Goal: Task Accomplishment & Management: Use online tool/utility

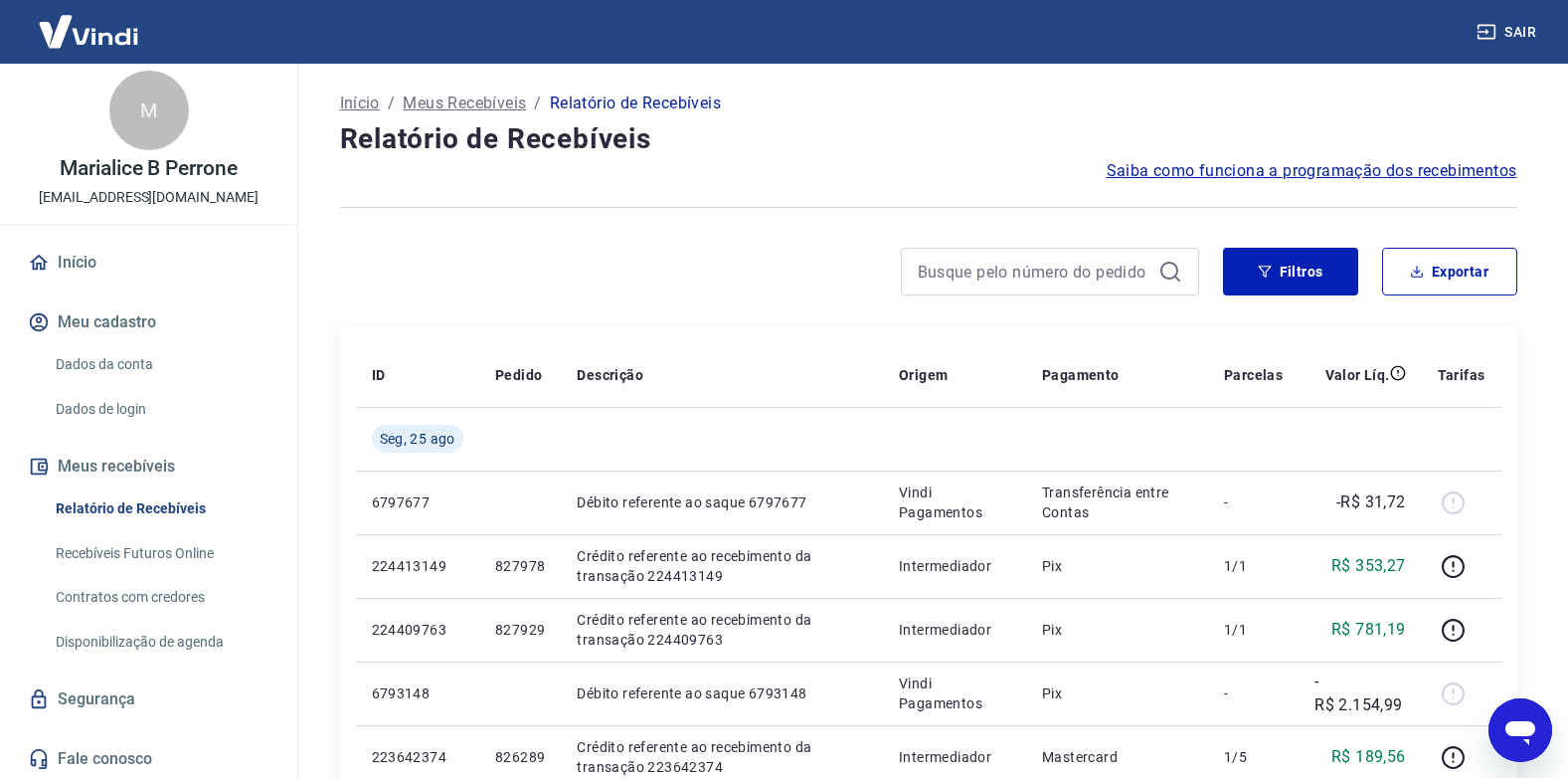
scroll to position [12, 0]
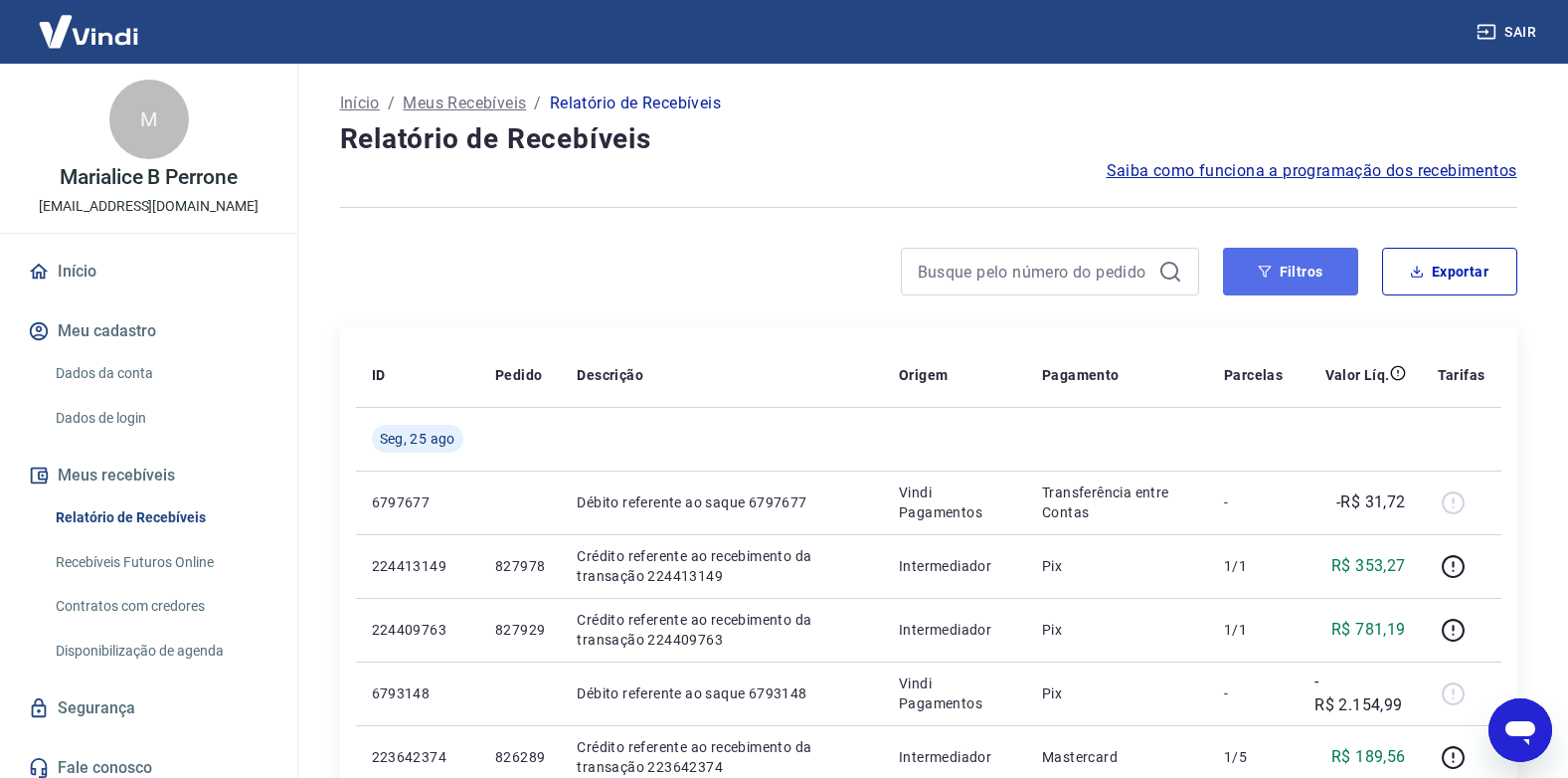
click at [1306, 268] on button "Filtros" at bounding box center [1291, 271] width 136 height 48
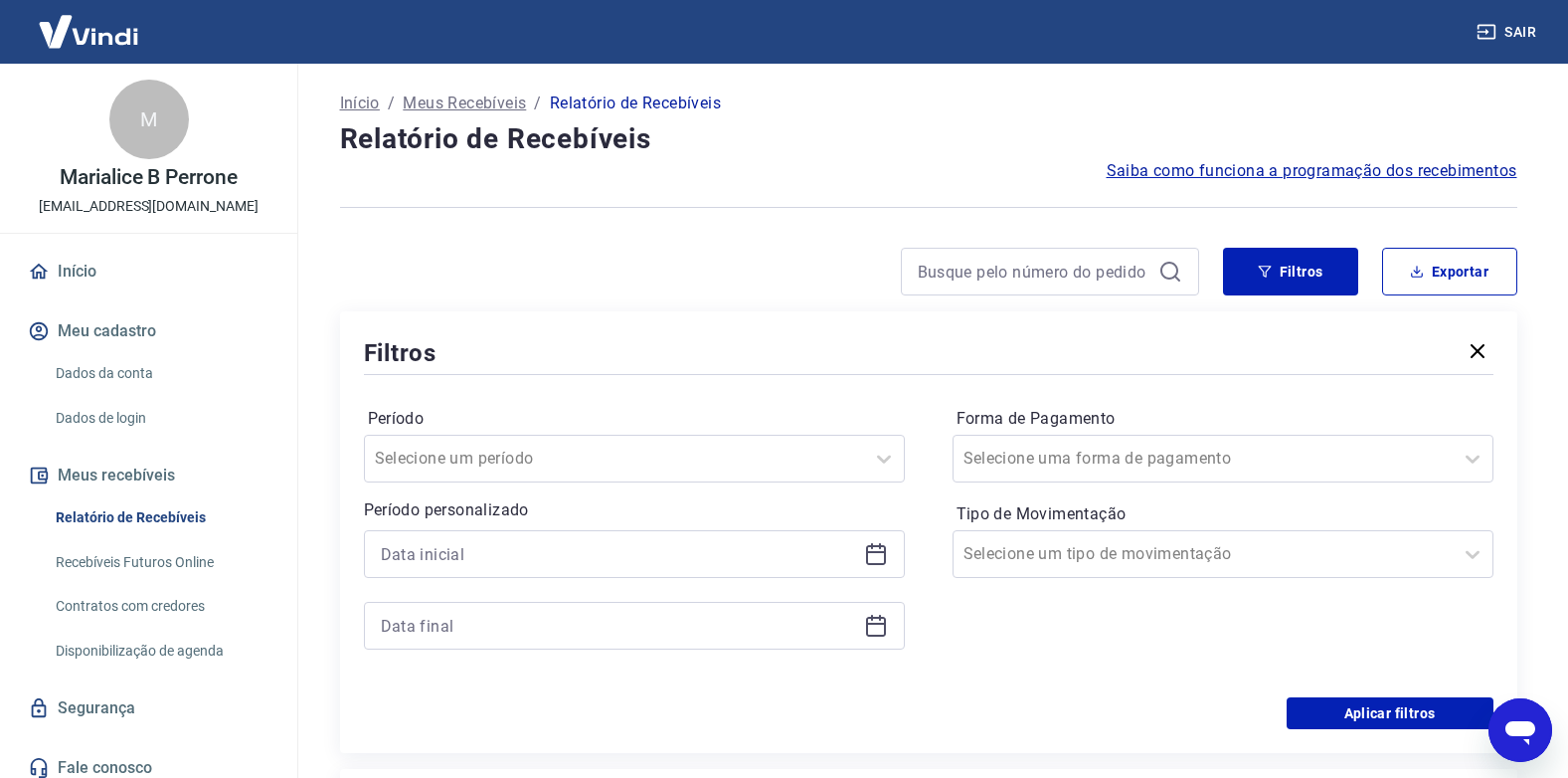
drag, startPoint x: 892, startPoint y: 542, endPoint x: 889, endPoint y: 552, distance: 10.4
click at [889, 552] on div at bounding box center [634, 555] width 541 height 48
click at [879, 556] on icon at bounding box center [876, 555] width 24 height 24
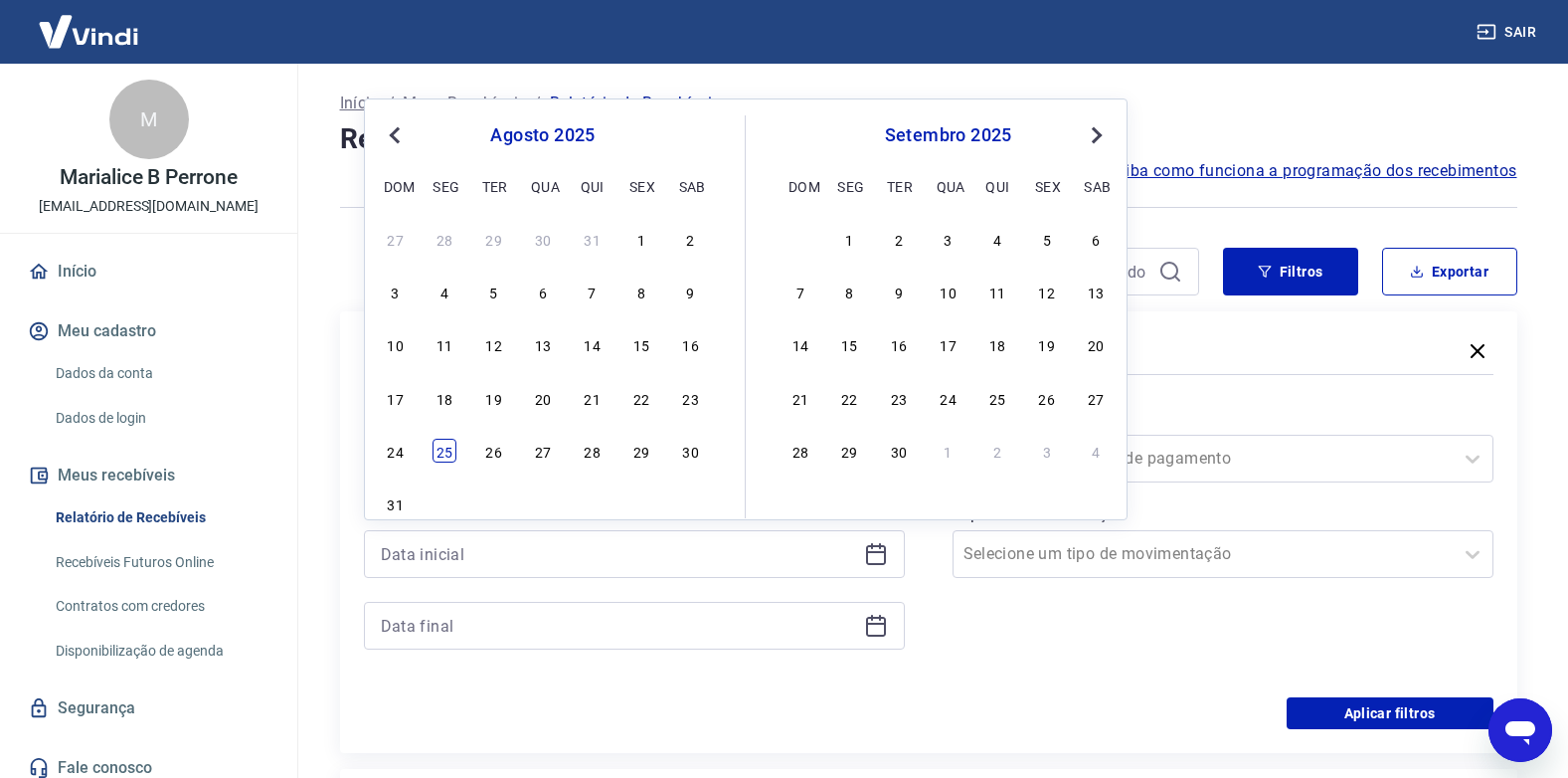
click at [442, 448] on div "25" at bounding box center [445, 451] width 24 height 24
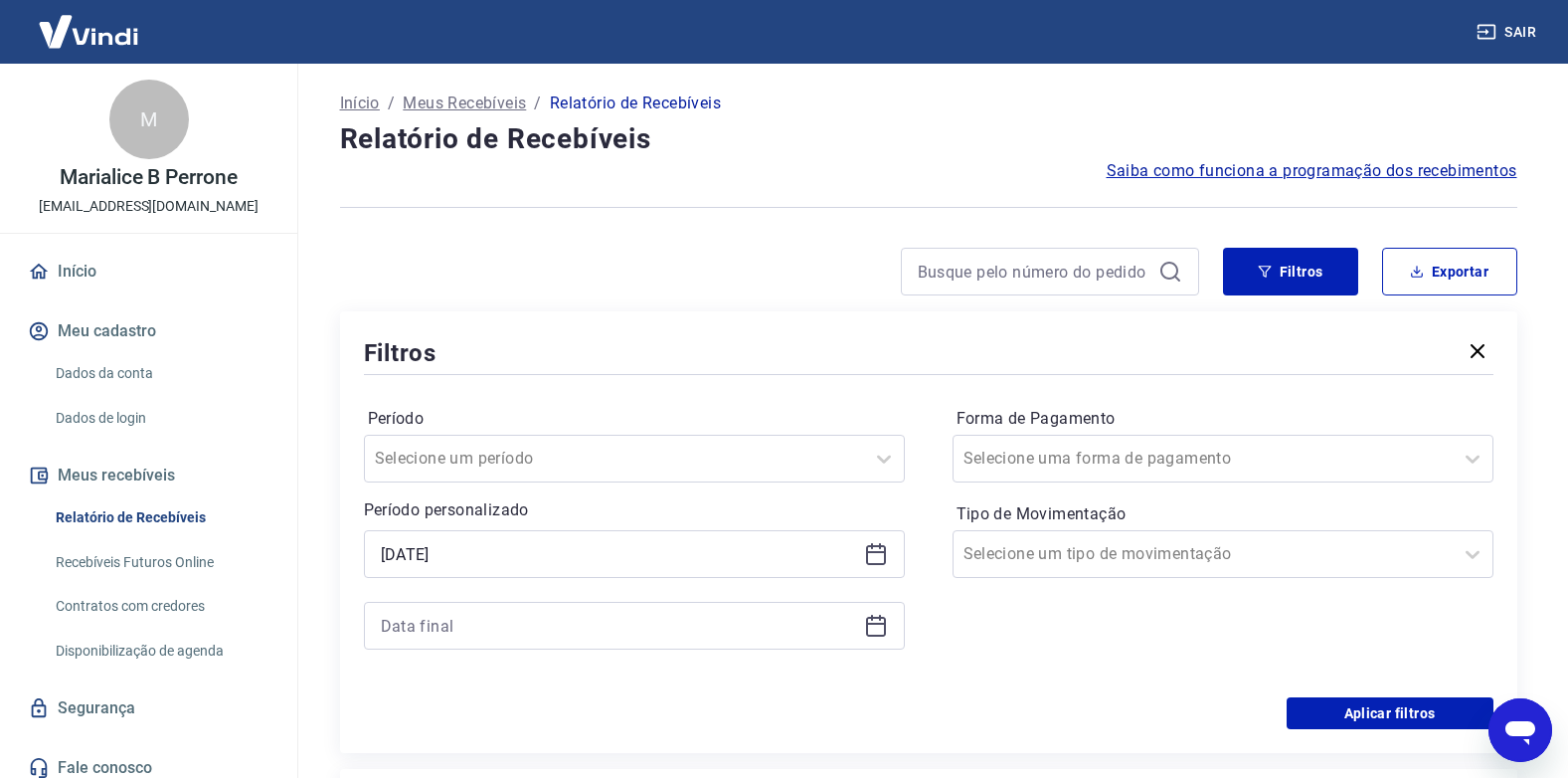
type input "25/08/2025"
click at [881, 626] on icon at bounding box center [876, 626] width 24 height 24
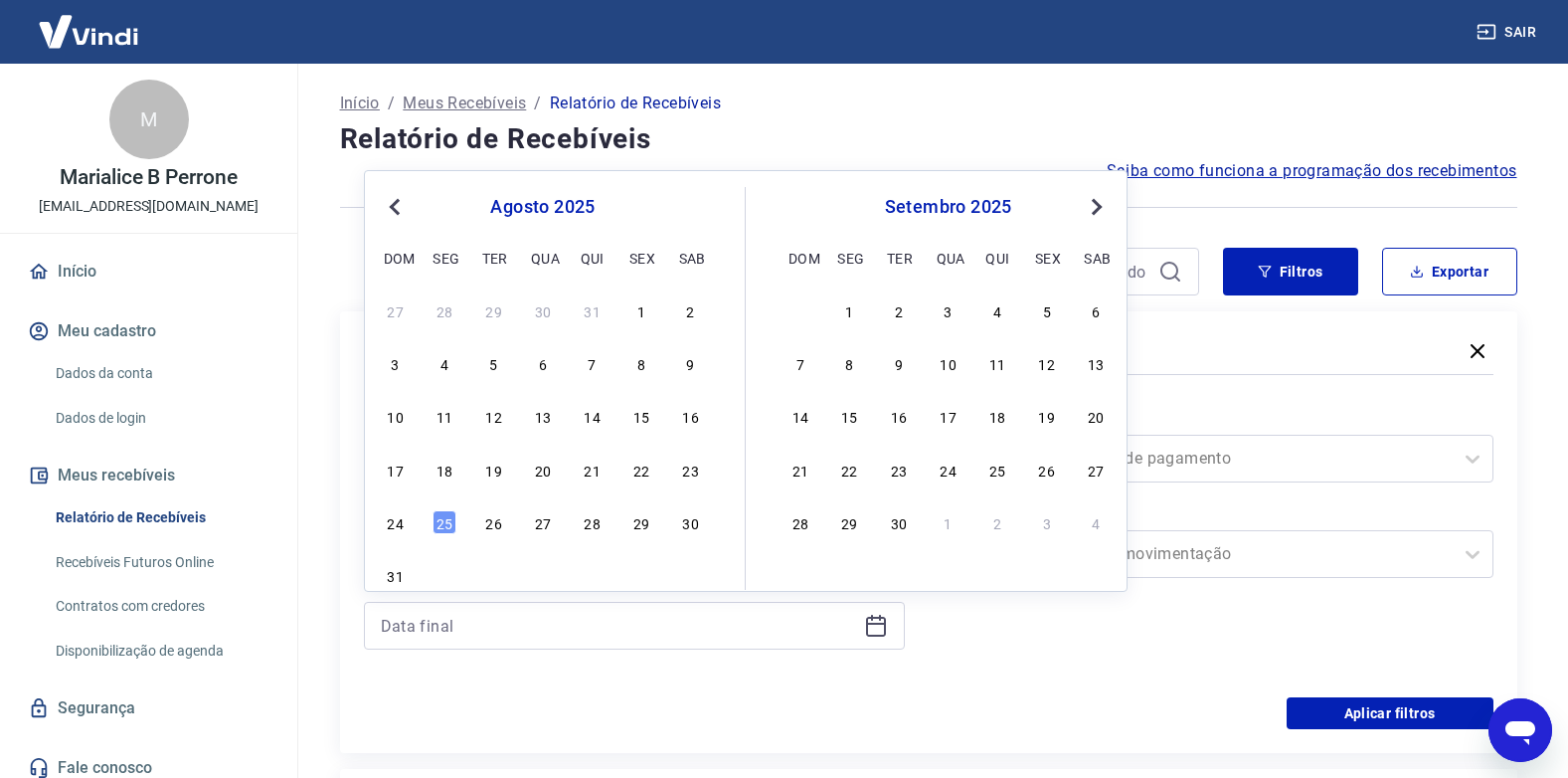
drag, startPoint x: 456, startPoint y: 528, endPoint x: 801, endPoint y: 593, distance: 351.1
click at [456, 528] on div "25" at bounding box center [445, 523] width 24 height 24
type input "25/08/2025"
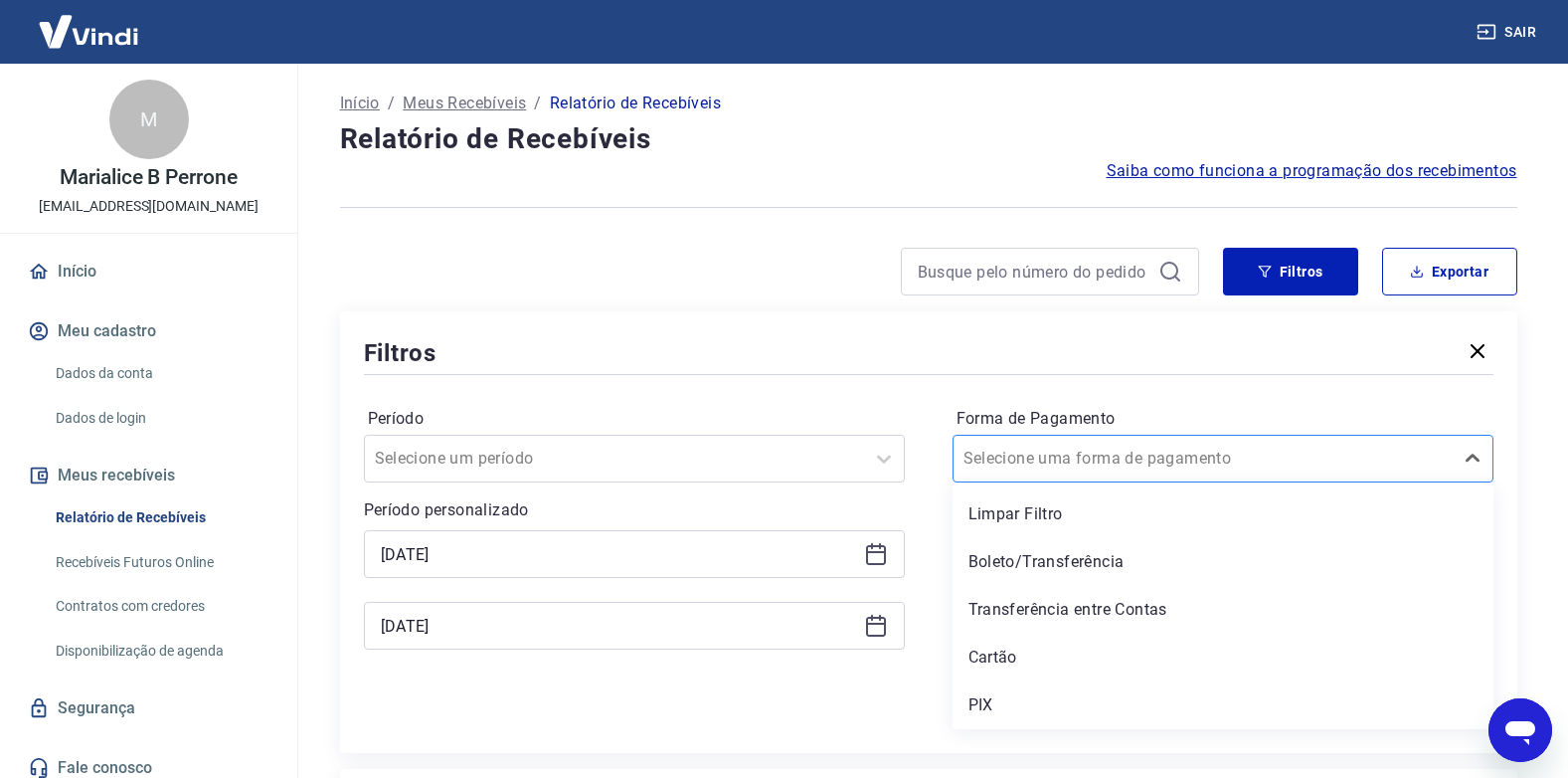
click at [1131, 456] on input "Forma de Pagamento" at bounding box center [1065, 459] width 201 height 24
click at [992, 653] on div "Cartão" at bounding box center [1223, 657] width 541 height 40
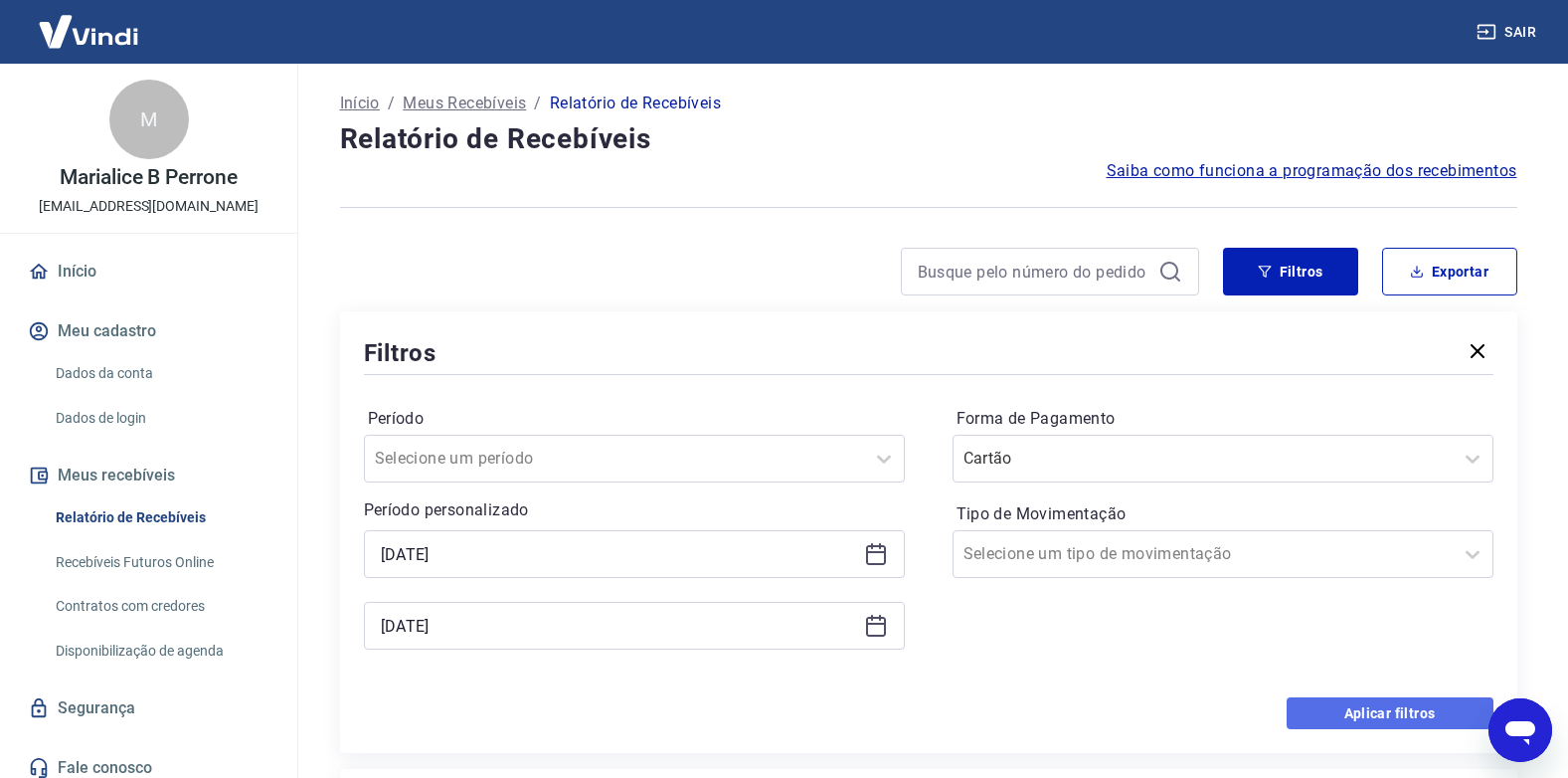
click at [1336, 716] on button "Aplicar filtros" at bounding box center [1390, 713] width 206 height 32
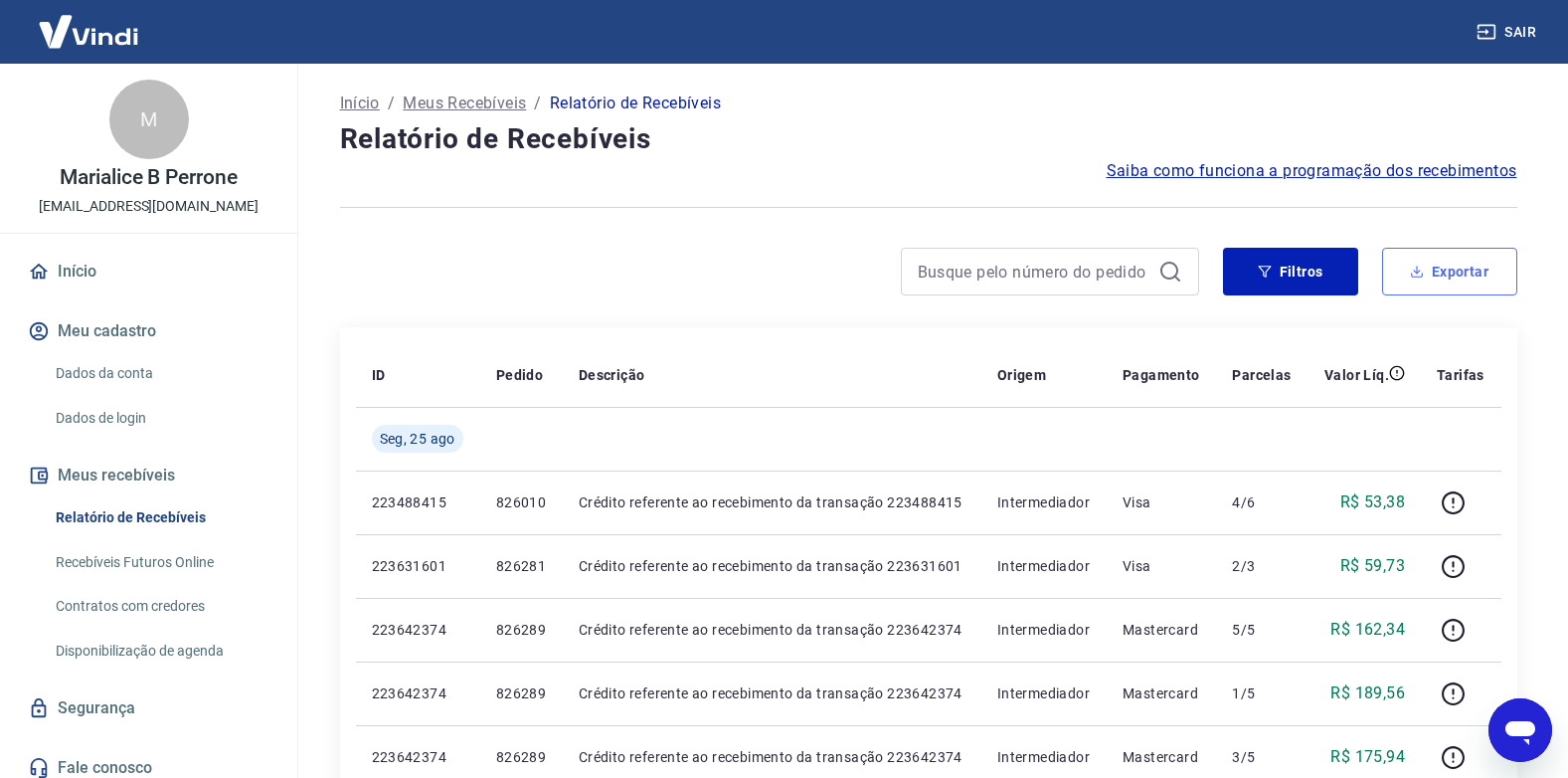
click at [1460, 270] on button "Exportar" at bounding box center [1450, 271] width 136 height 48
type input "25/08/2025"
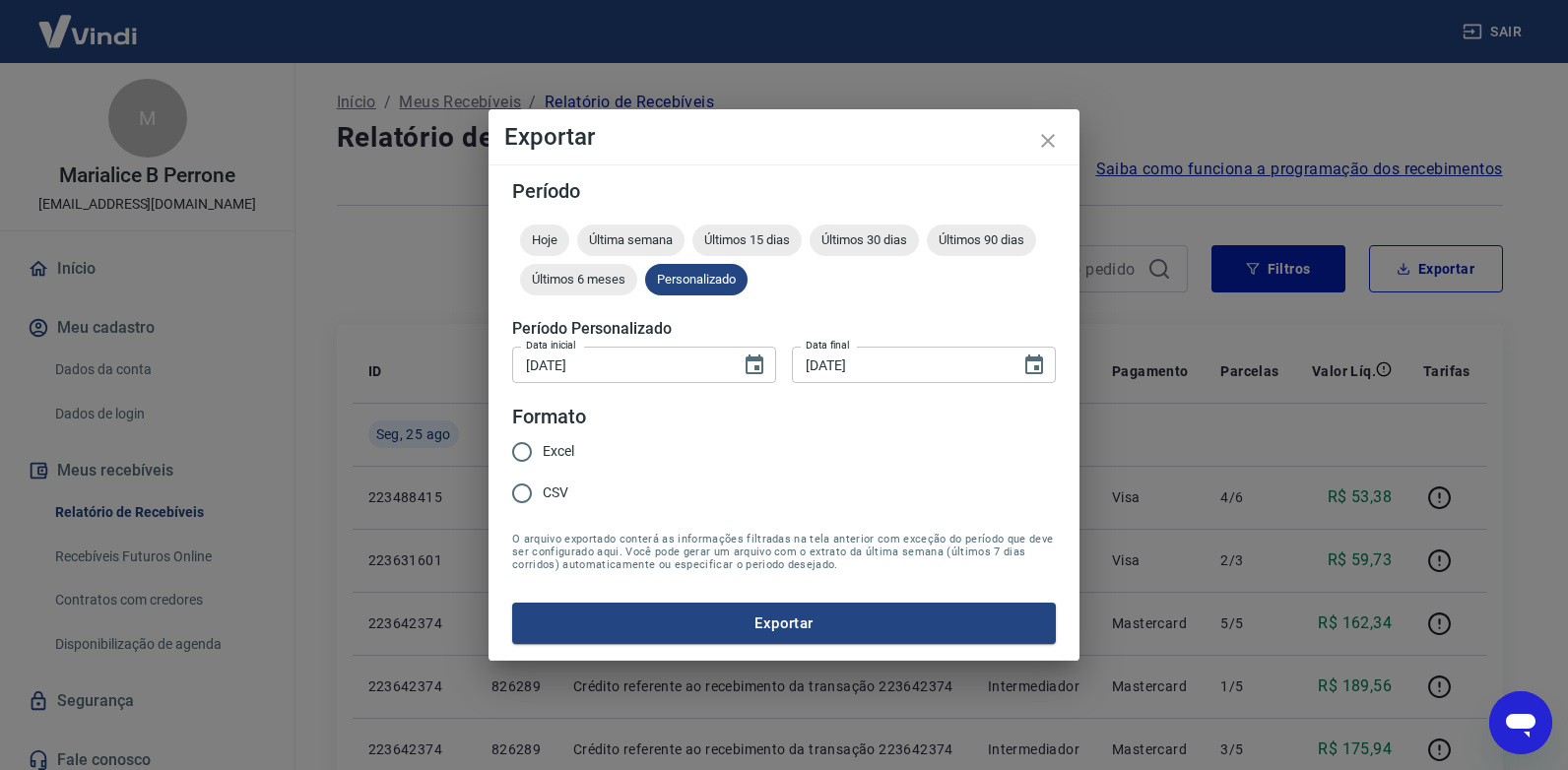
click at [513, 453] on input "Excel" at bounding box center [522, 452] width 41 height 41
radio input "true"
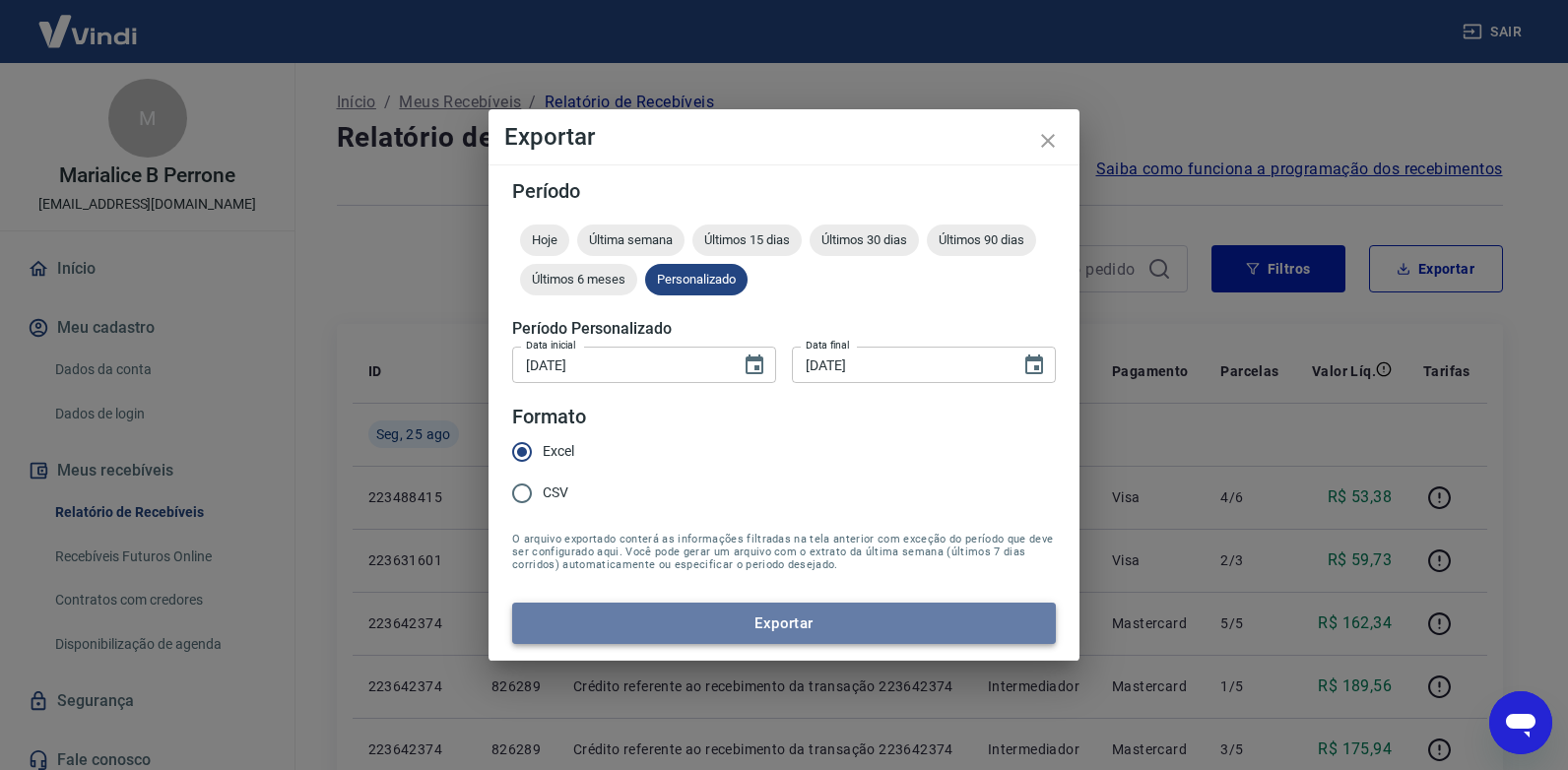
click at [787, 621] on button "Exportar" at bounding box center [784, 624] width 544 height 41
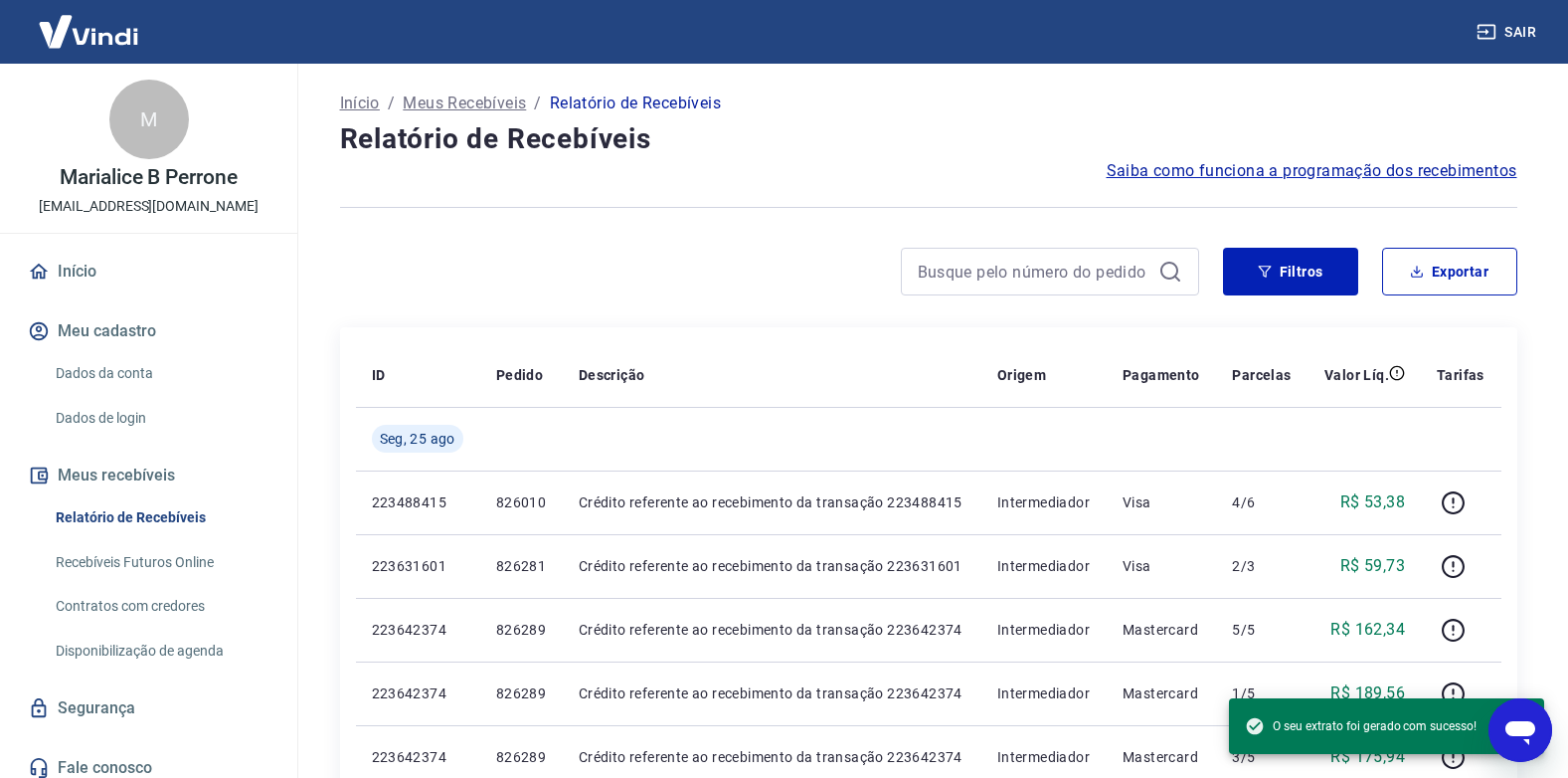
click at [596, 283] on div at bounding box center [770, 271] width 859 height 48
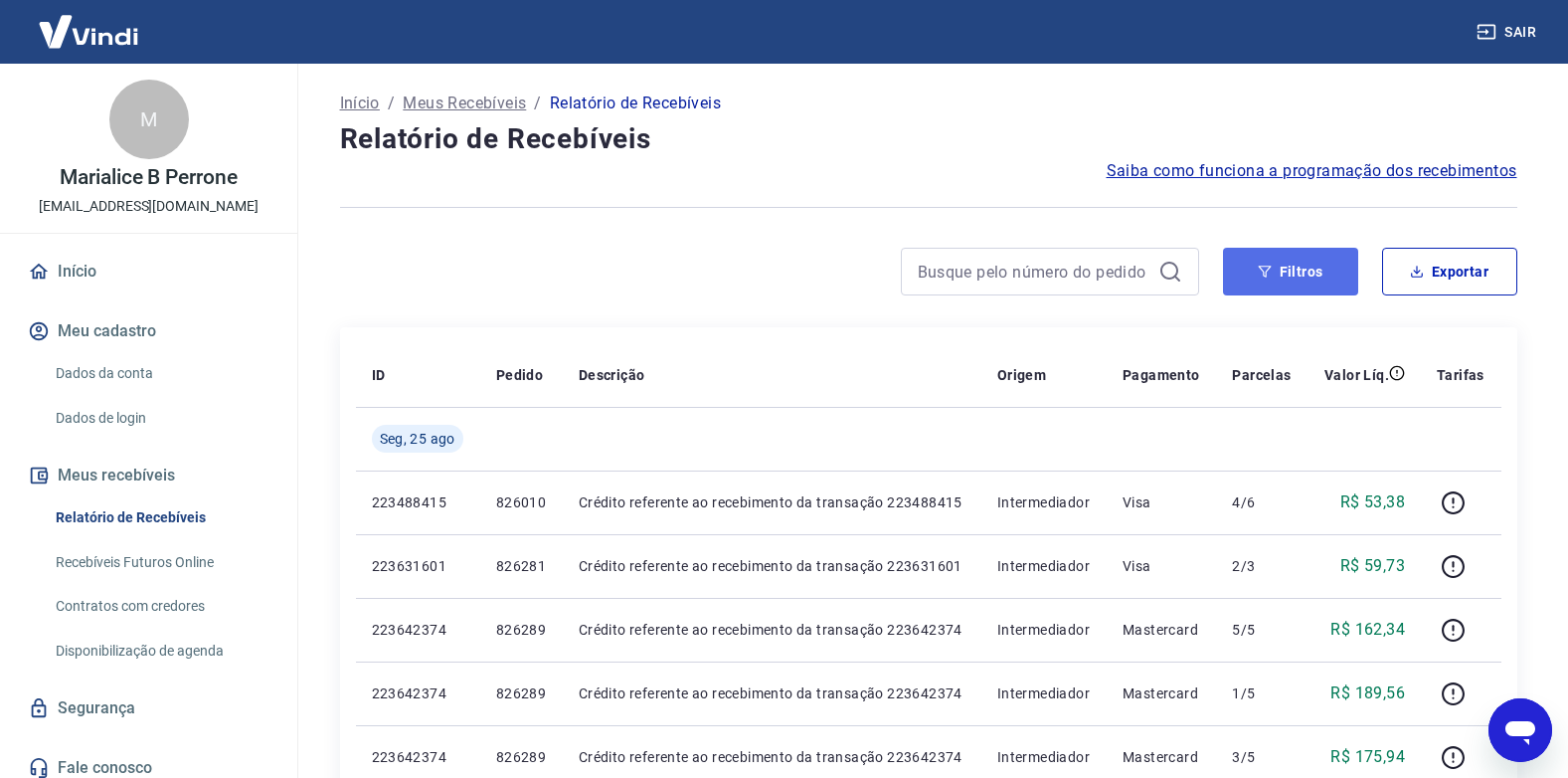
click at [1313, 268] on button "Filtros" at bounding box center [1291, 271] width 136 height 48
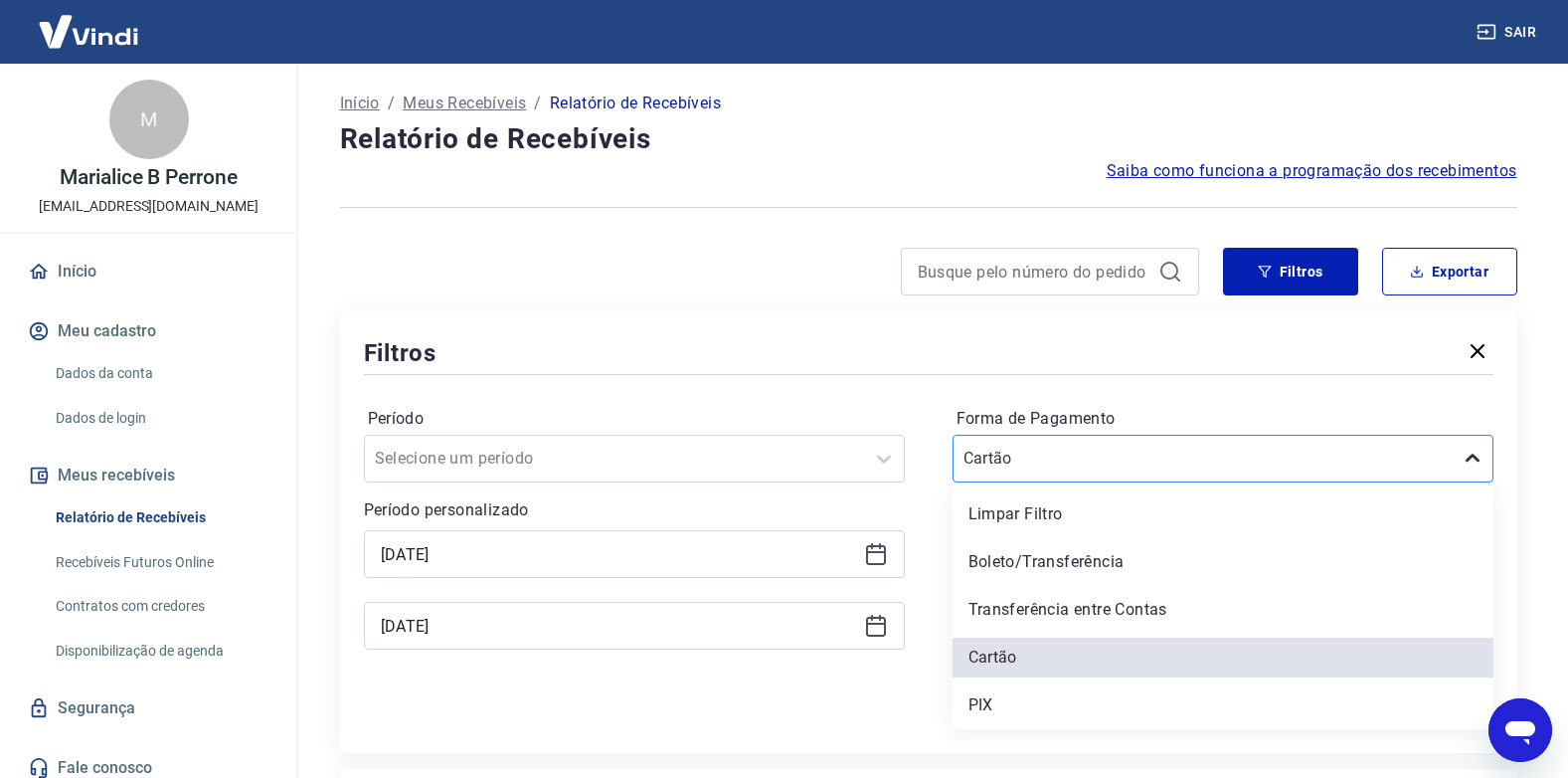
click at [1462, 455] on icon at bounding box center [1472, 459] width 24 height 24
click at [1028, 513] on div "Limpar Filtro" at bounding box center [1223, 515] width 541 height 40
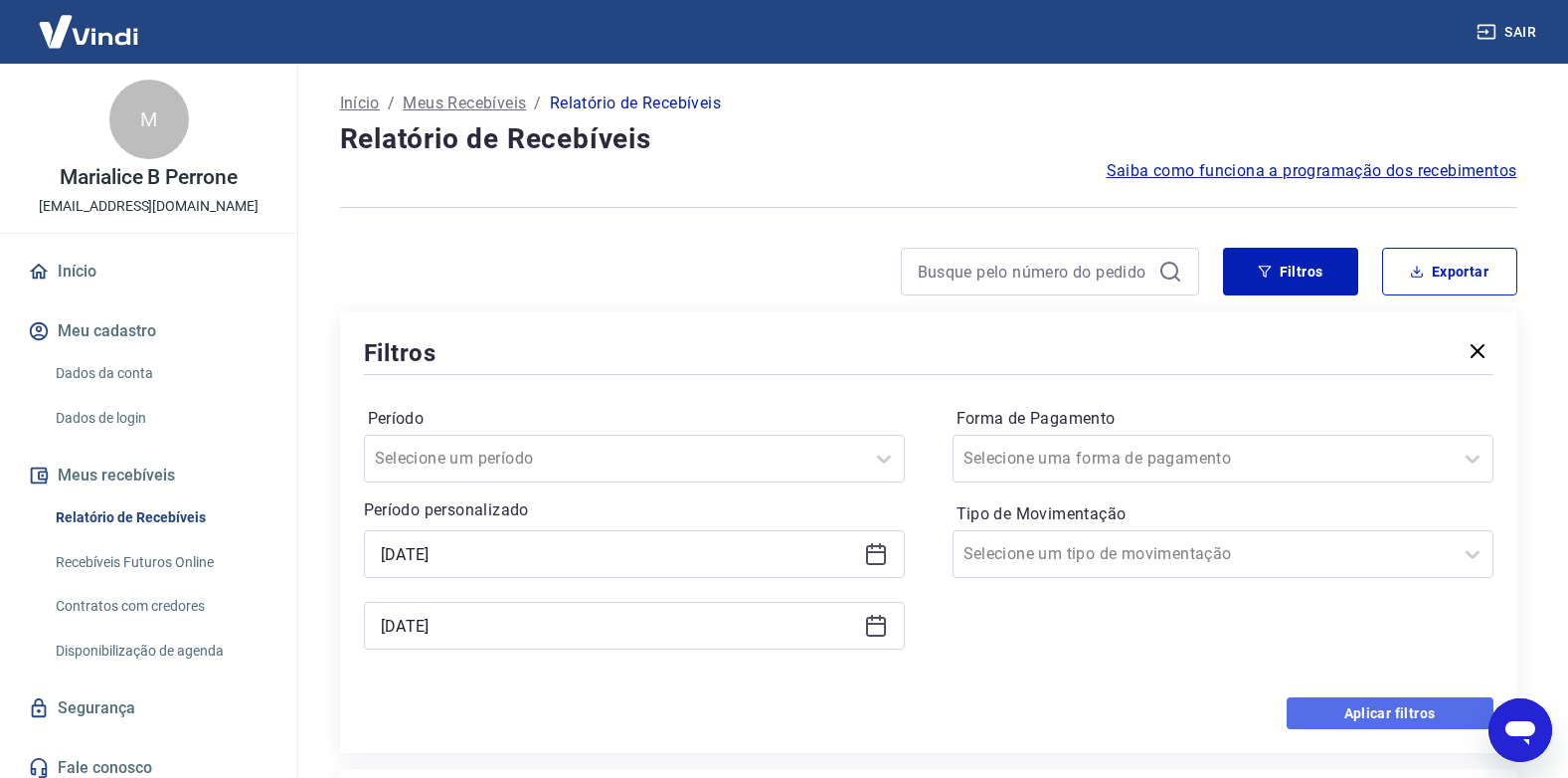
click at [1383, 707] on button "Aplicar filtros" at bounding box center [1390, 713] width 206 height 32
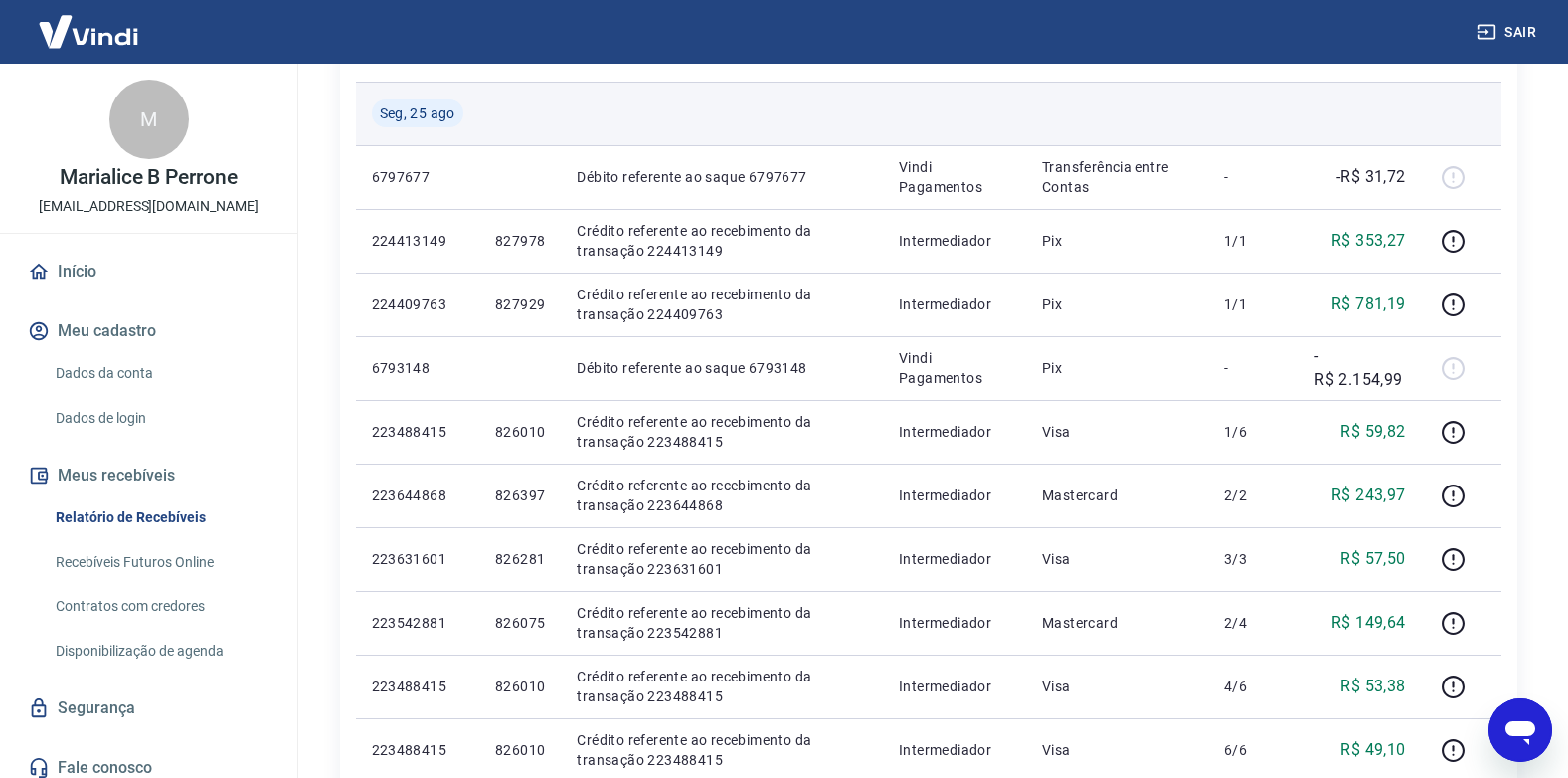
scroll to position [398, 0]
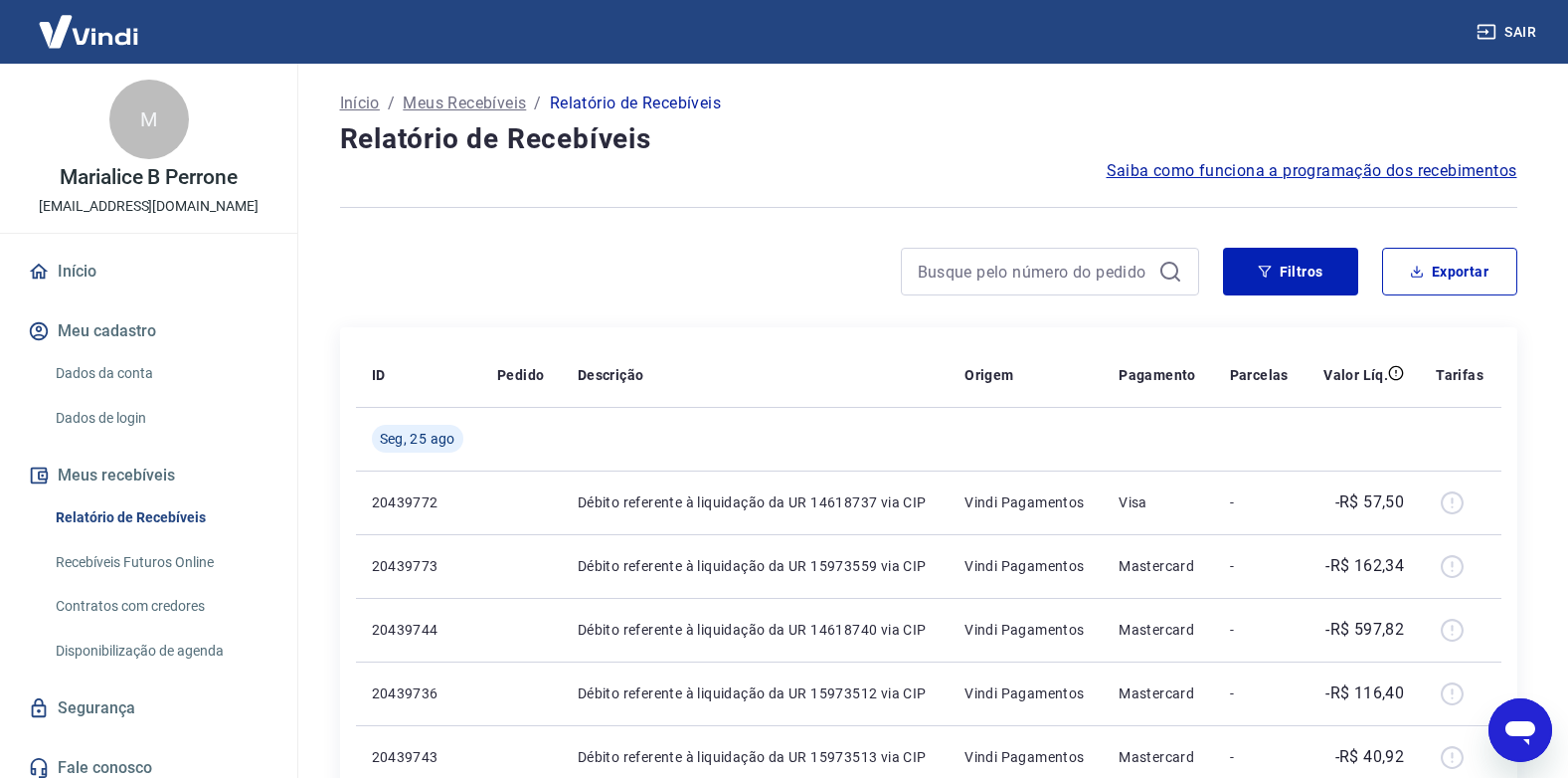
click at [718, 260] on div at bounding box center [770, 271] width 859 height 48
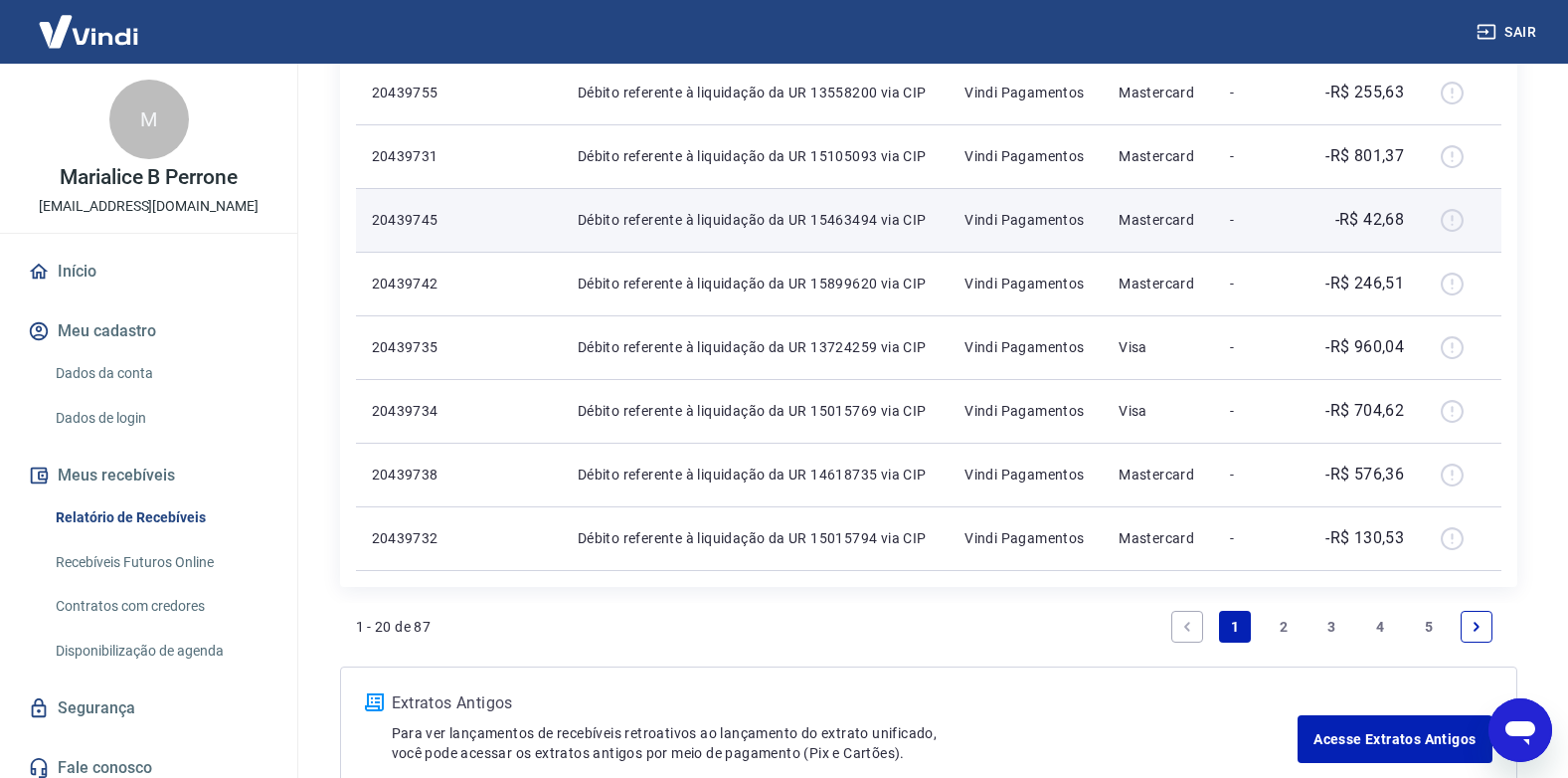
scroll to position [1294, 0]
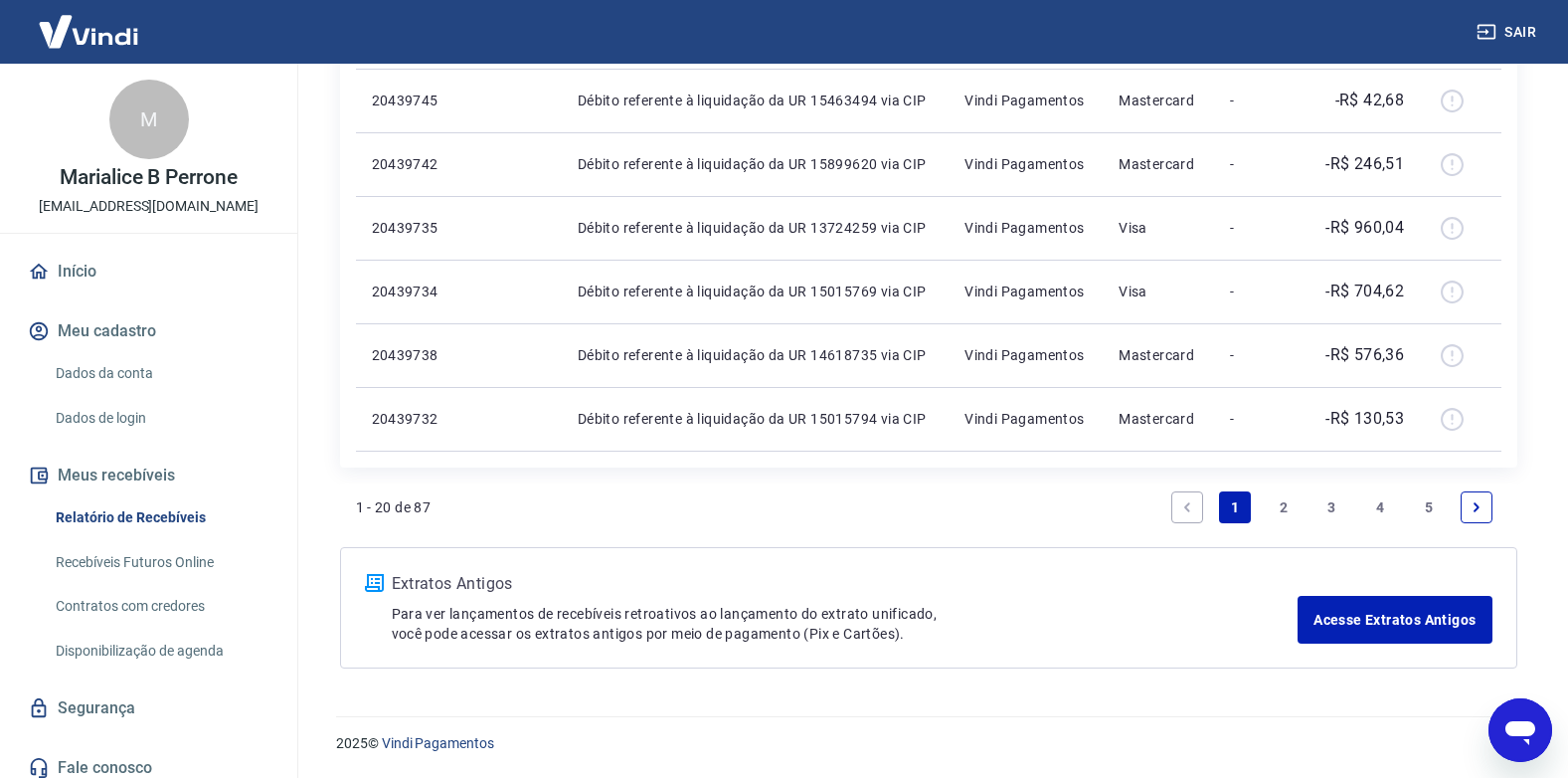
click at [1272, 509] on link "2" at bounding box center [1284, 508] width 32 height 32
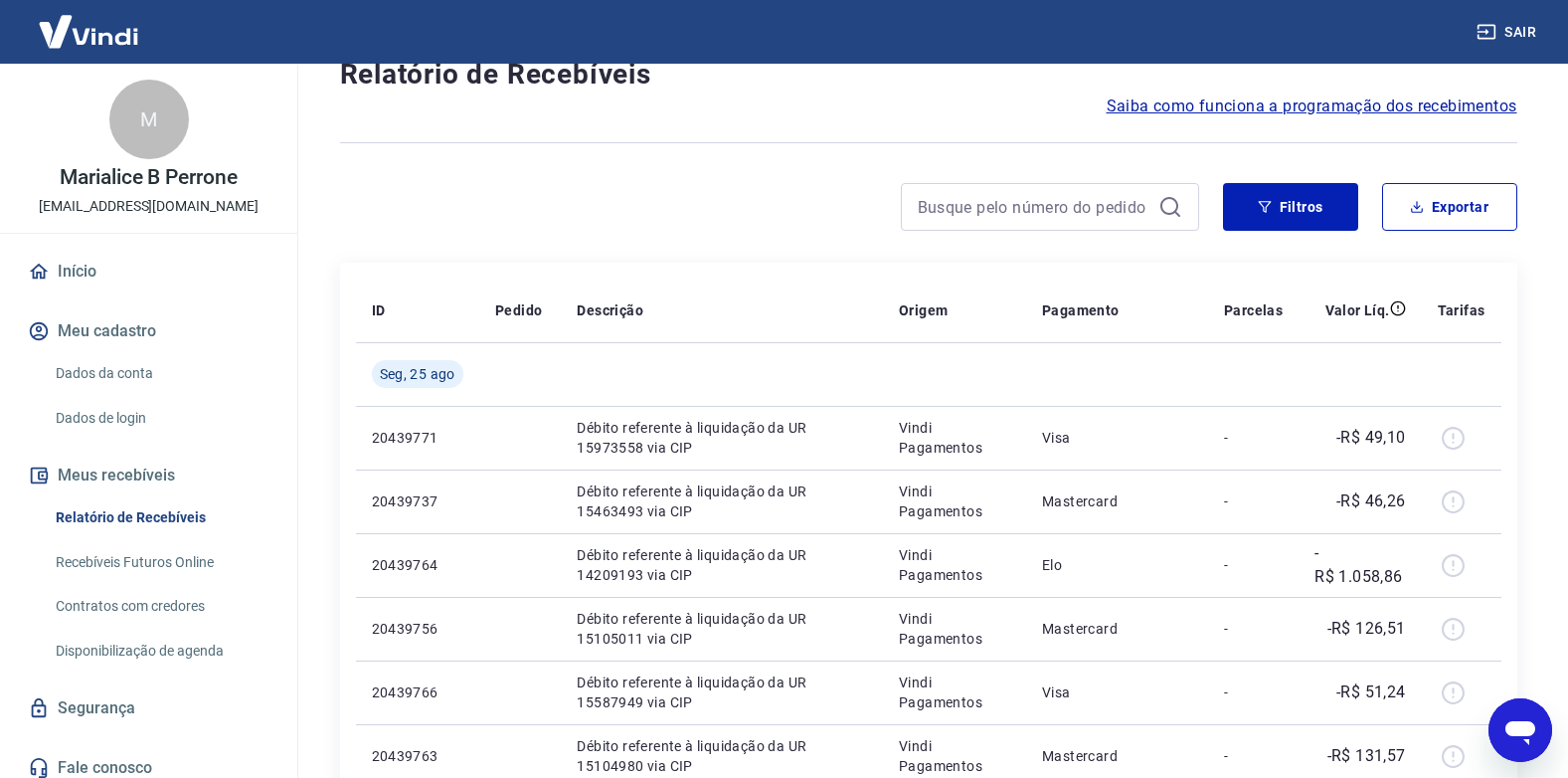
scroll to position [199, 0]
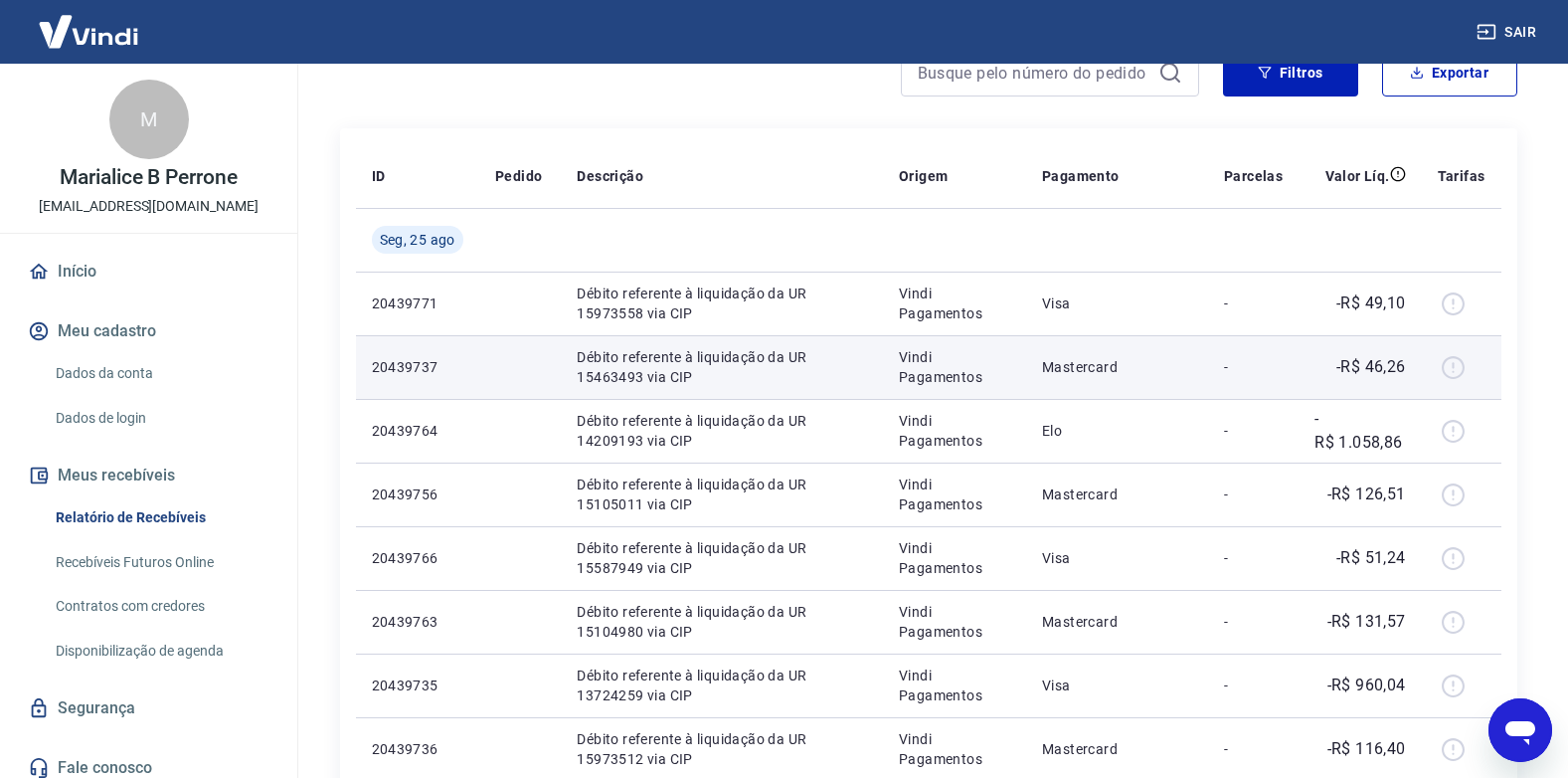
click at [754, 392] on td "Débito referente à liquidação da UR 15463493 via CIP" at bounding box center [722, 367] width 322 height 64
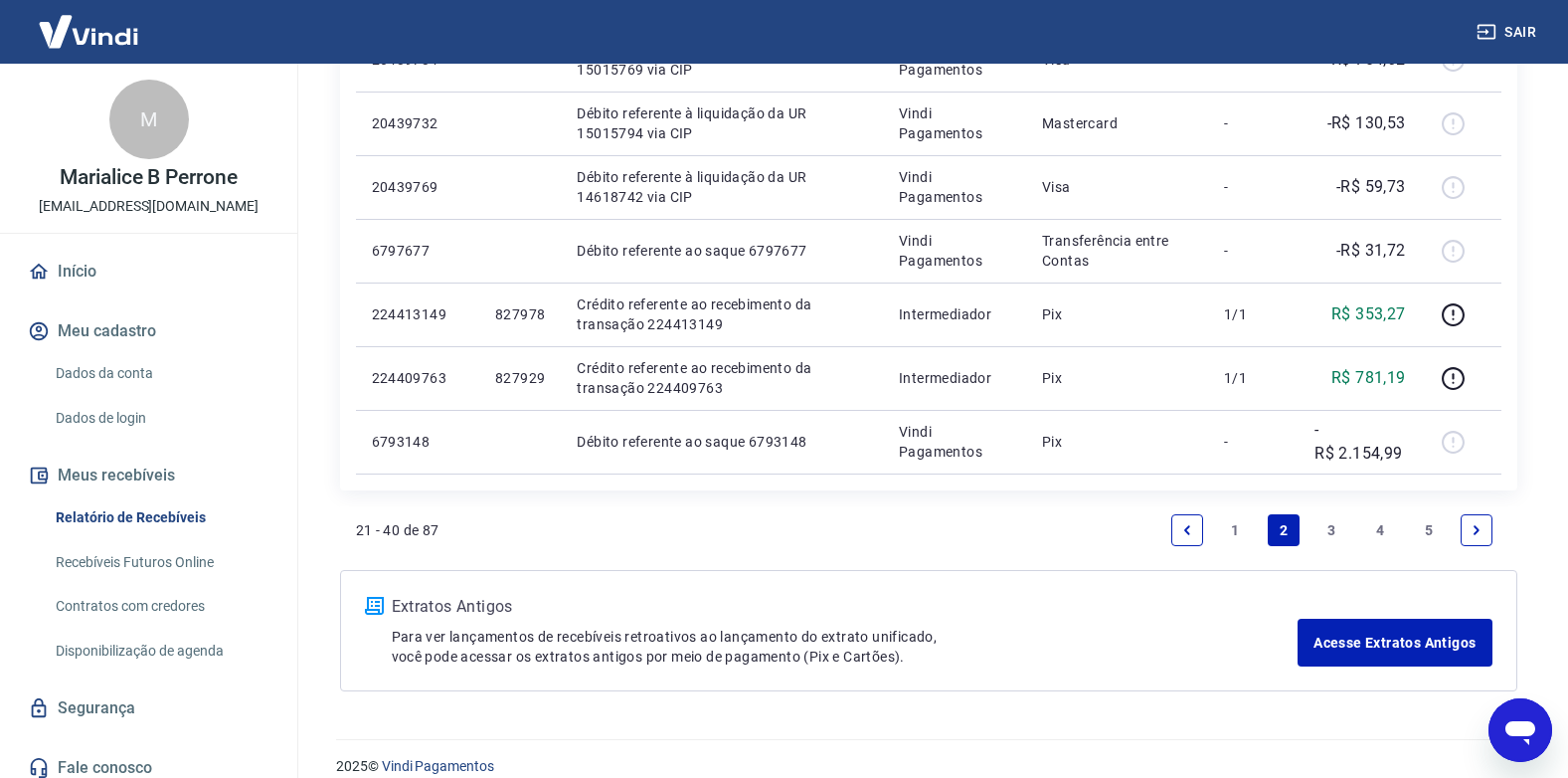
scroll to position [1294, 0]
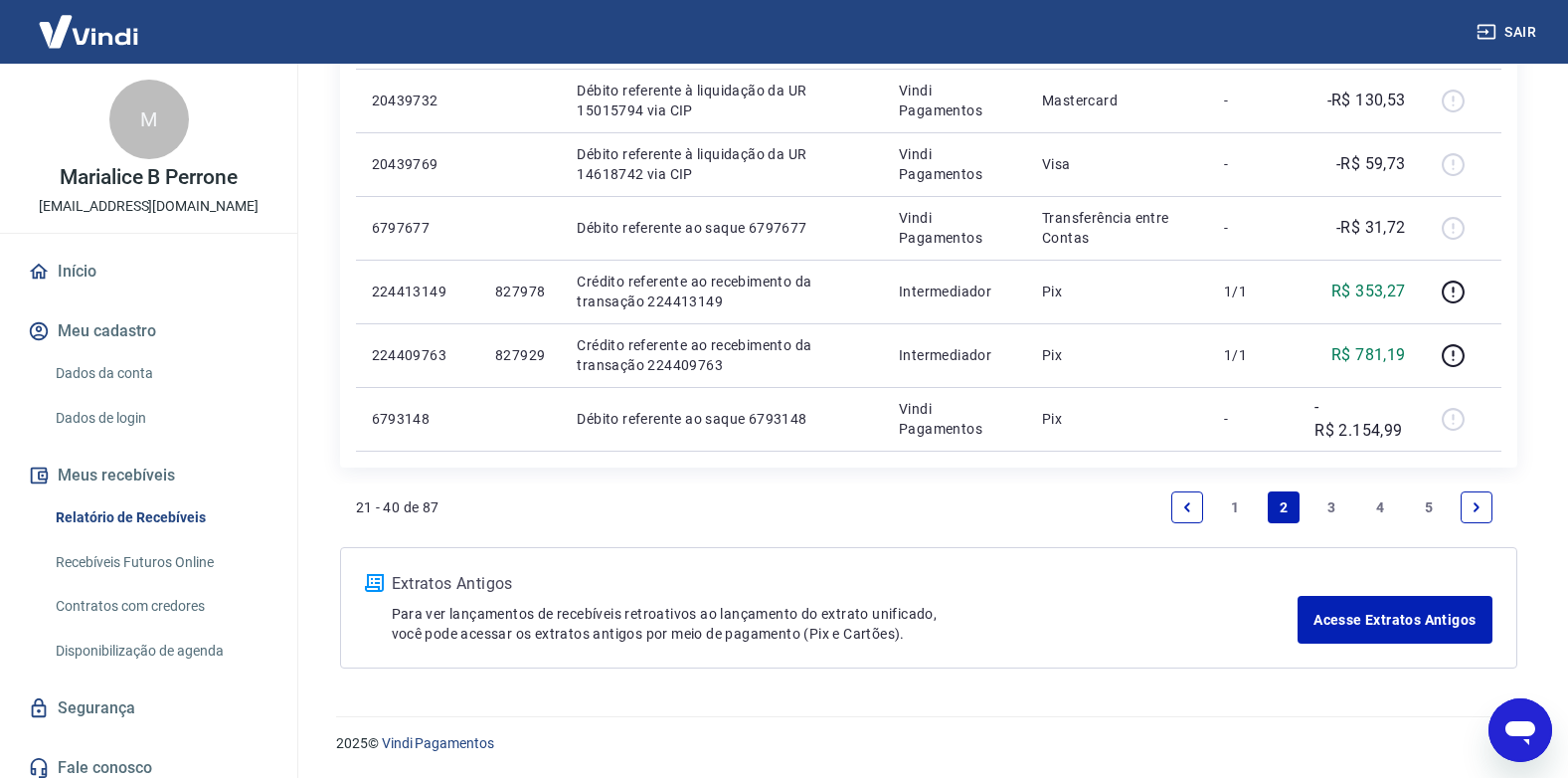
click at [1233, 500] on link "1" at bounding box center [1235, 508] width 32 height 32
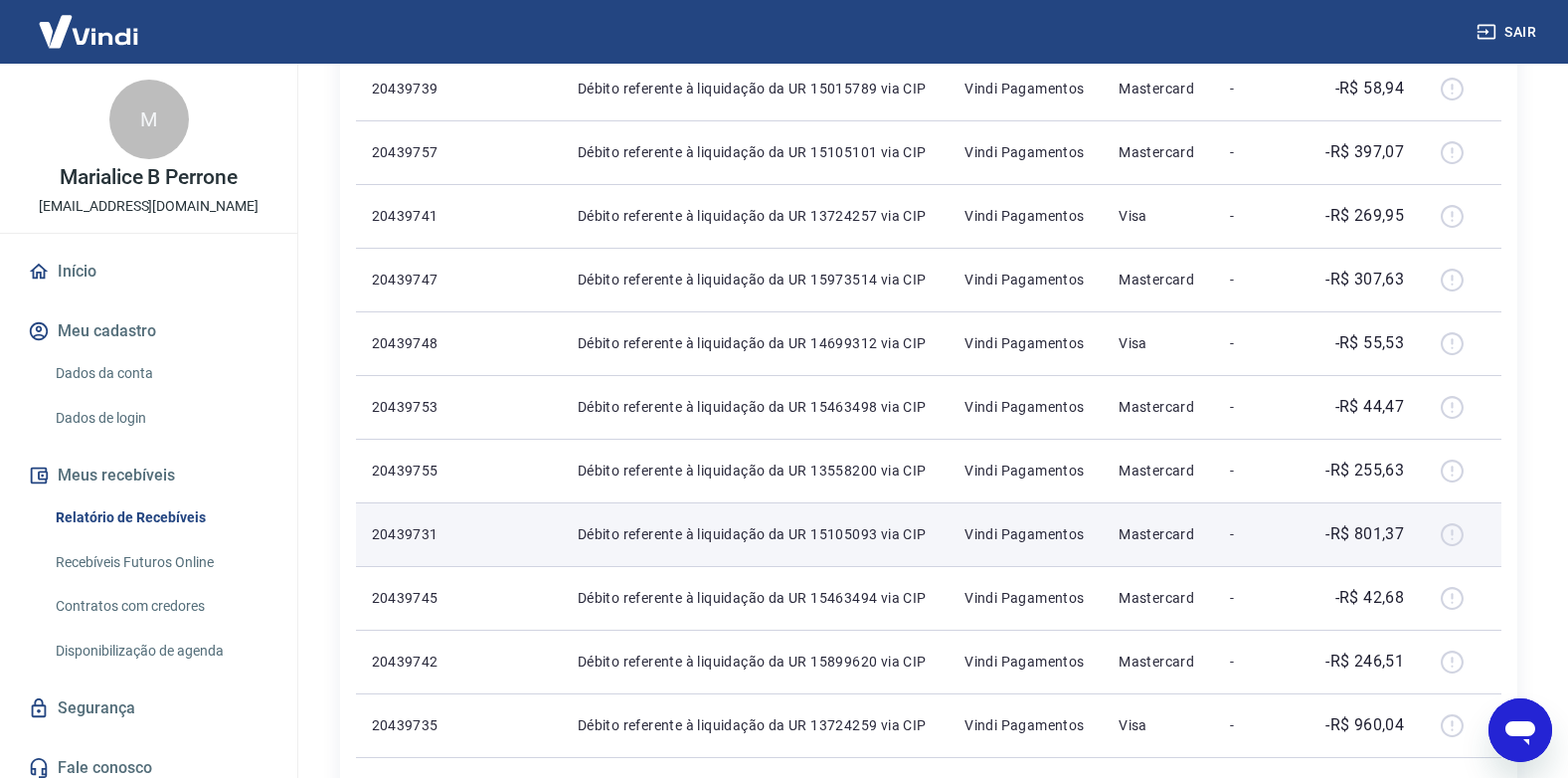
scroll to position [896, 0]
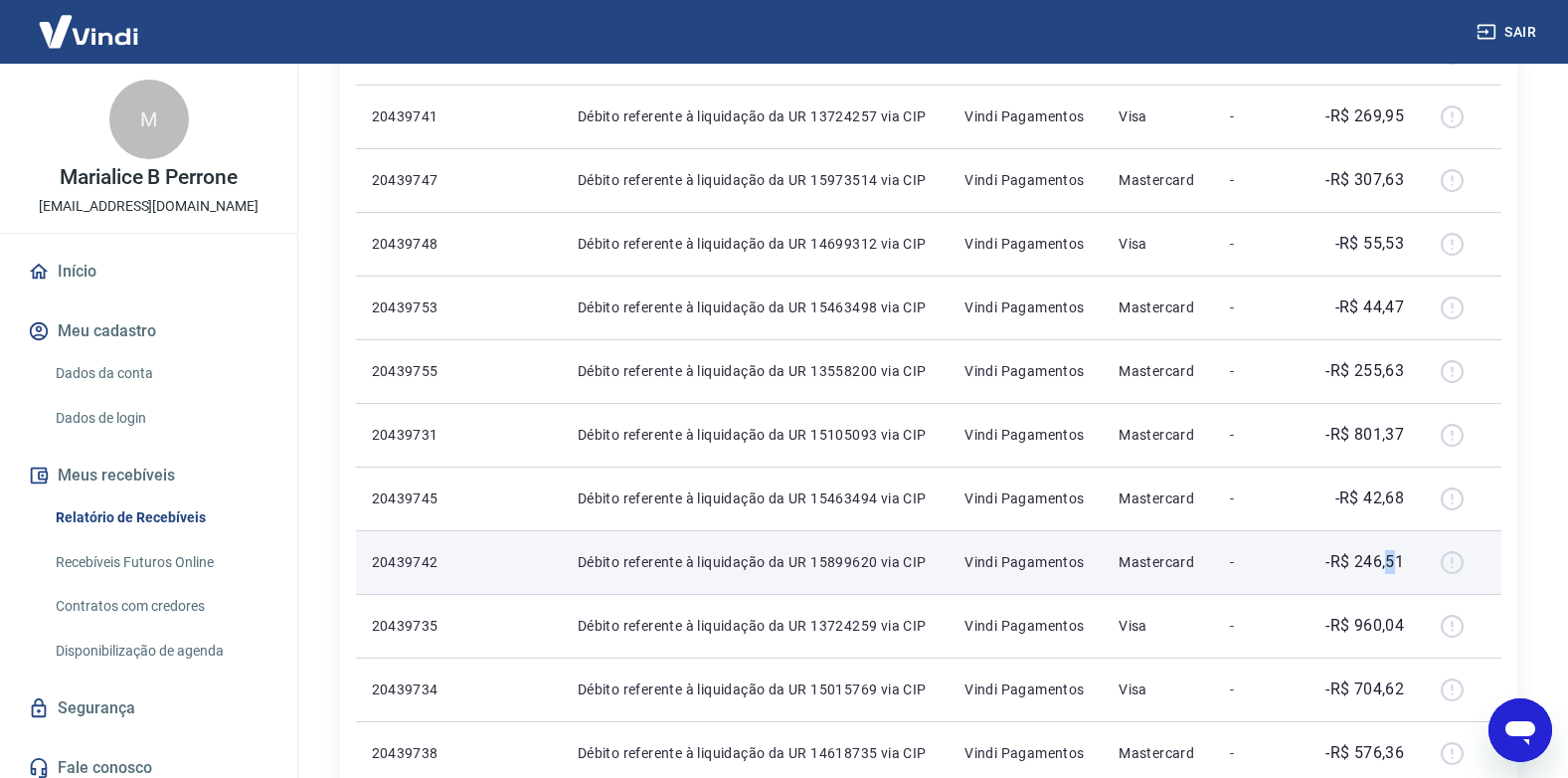
click at [1392, 554] on p "-R$ 246,51" at bounding box center [1365, 563] width 79 height 24
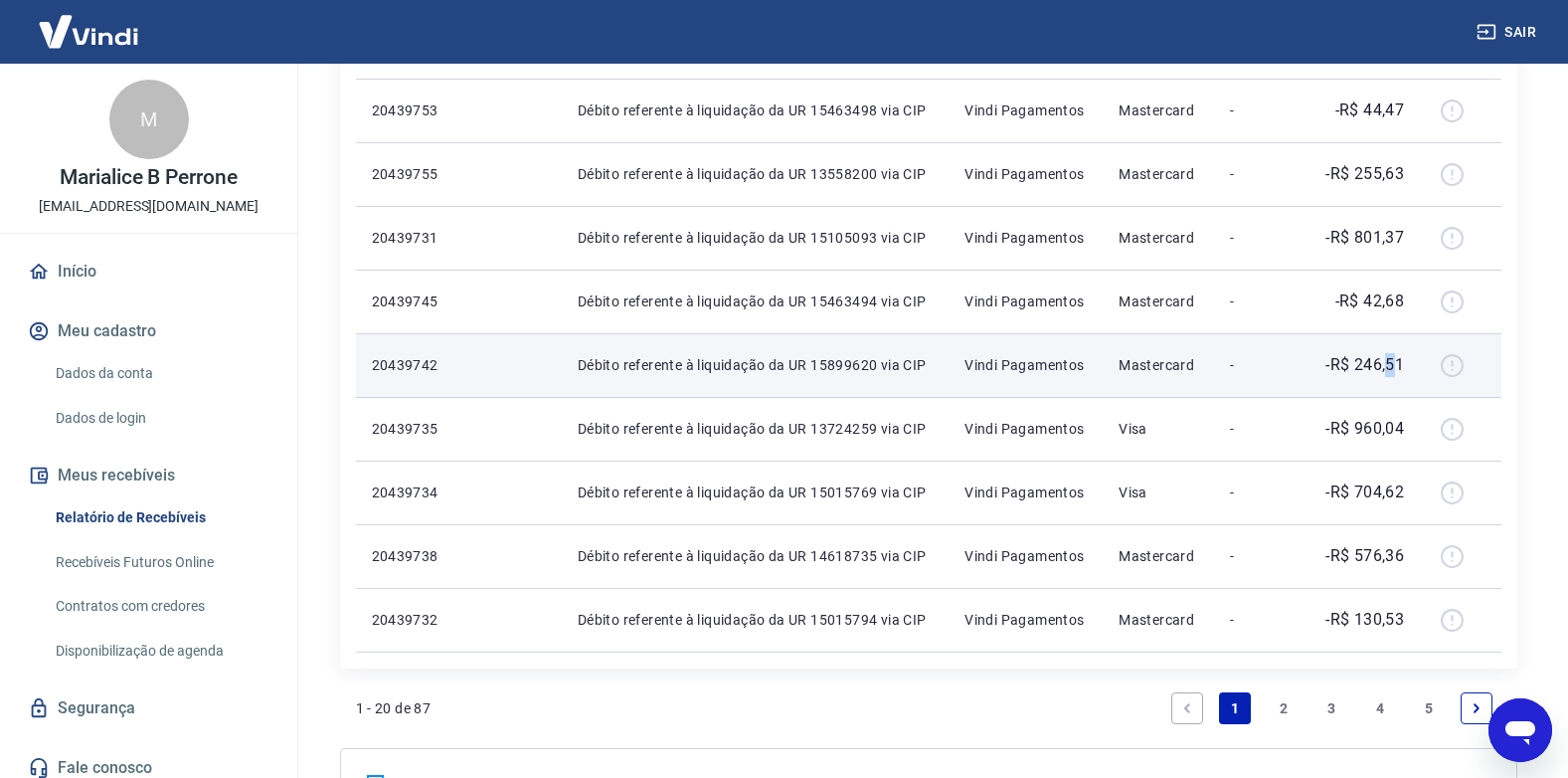
scroll to position [1094, 0]
click at [1223, 377] on td "-" at bounding box center [1260, 363] width 93 height 64
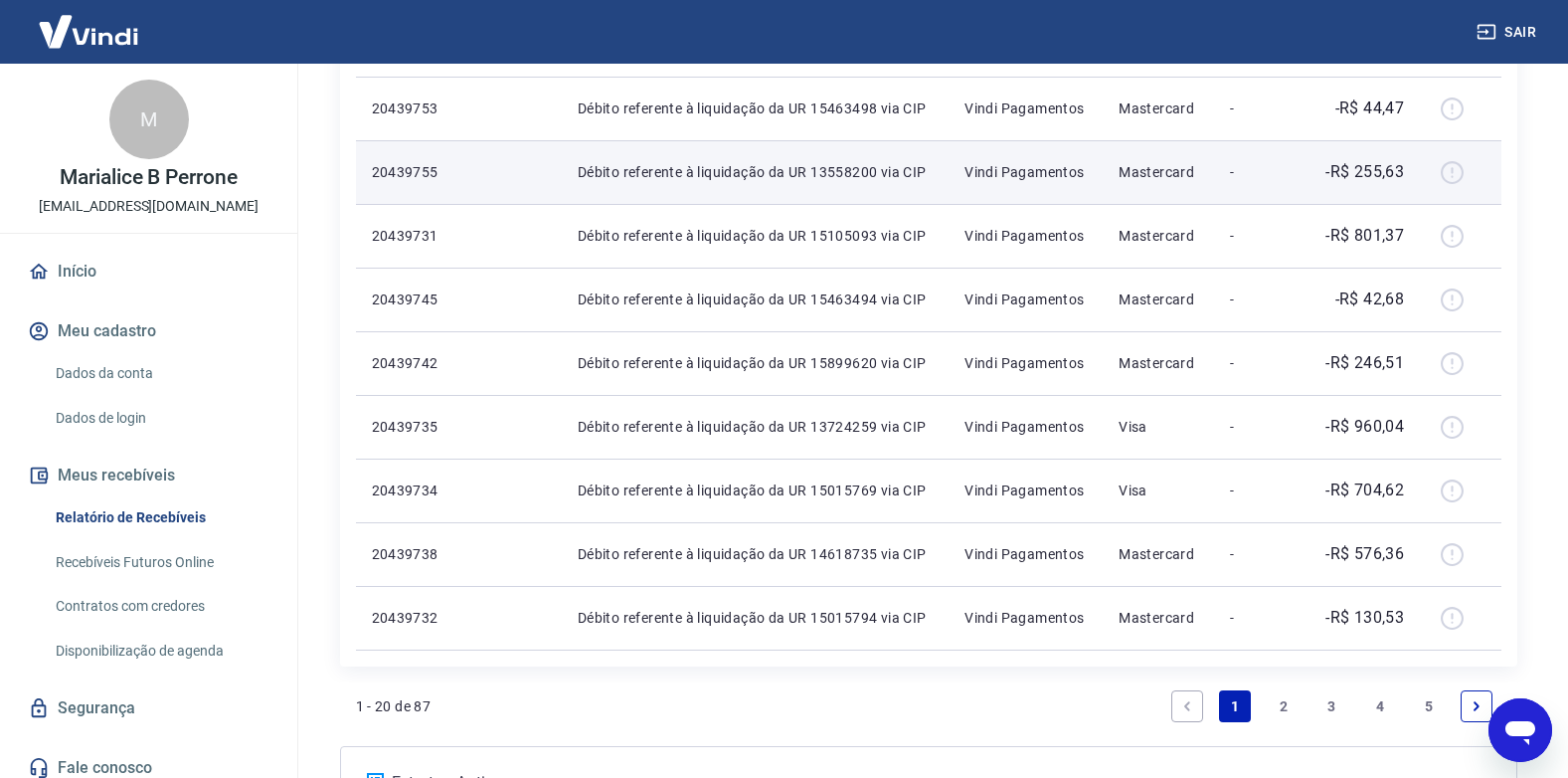
click at [1102, 171] on td "Vindi Pagamentos" at bounding box center [1026, 173] width 155 height 64
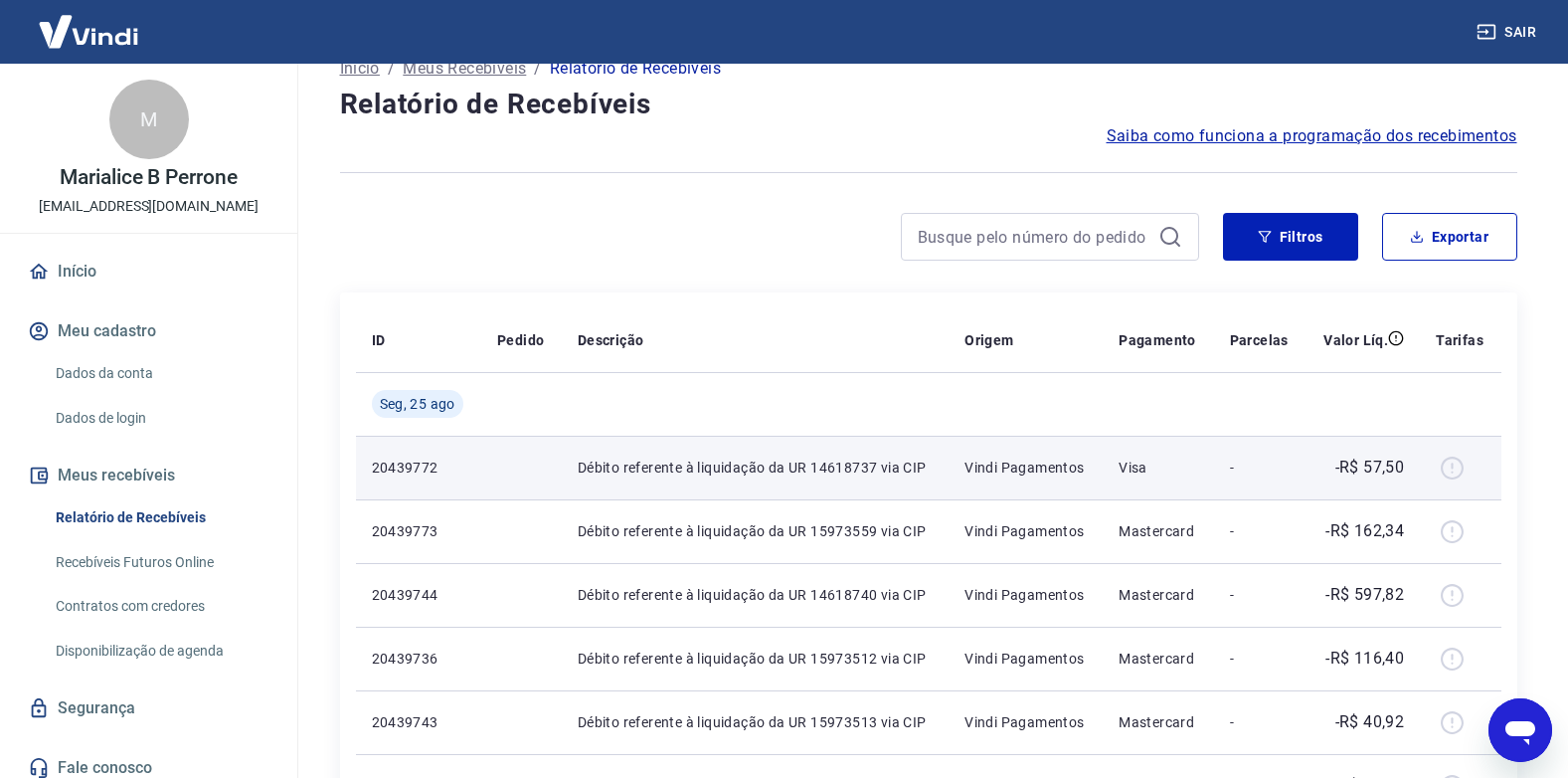
scroll to position [0, 0]
